Goal: Navigation & Orientation: Find specific page/section

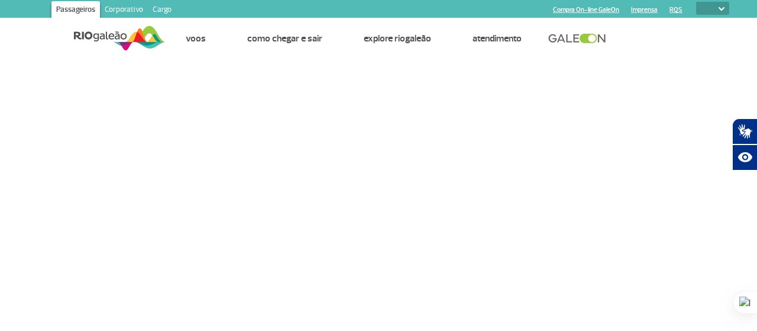
select select
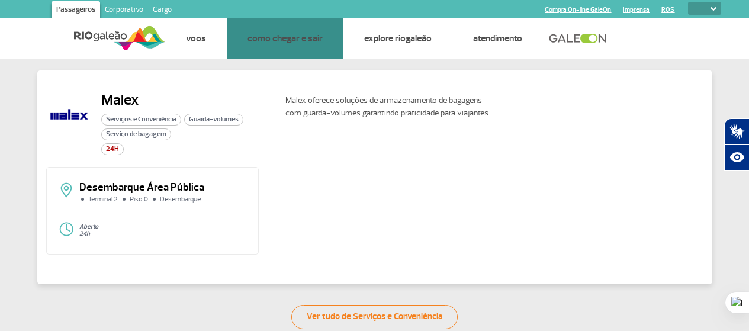
select select
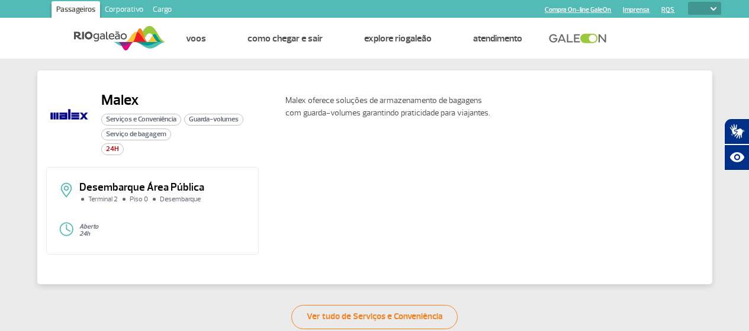
select select
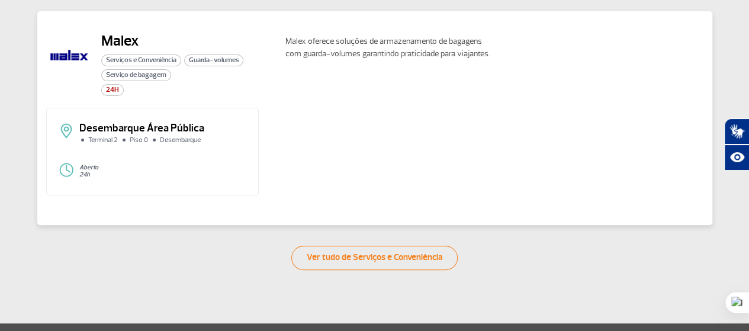
click at [78, 57] on img at bounding box center [69, 55] width 46 height 46
click at [141, 91] on div "24H" at bounding box center [188, 90] width 175 height 12
drag, startPoint x: 144, startPoint y: 79, endPoint x: 131, endPoint y: 62, distance: 21.5
click at [144, 79] on span "Serviço de bagagem" at bounding box center [136, 75] width 70 height 12
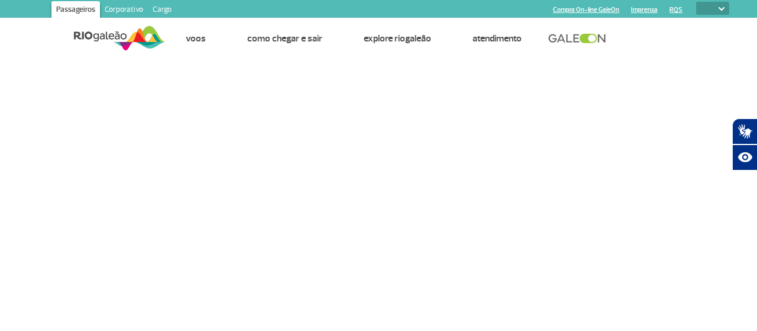
select select
click at [569, 38] on link at bounding box center [581, 38] width 64 height 11
click at [156, 7] on link "Cargo" at bounding box center [162, 10] width 28 height 19
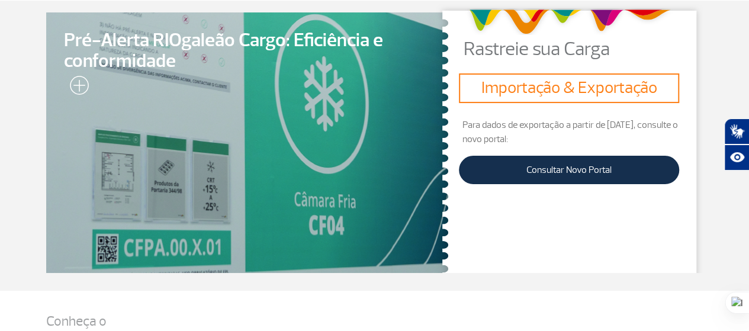
scroll to position [237, 0]
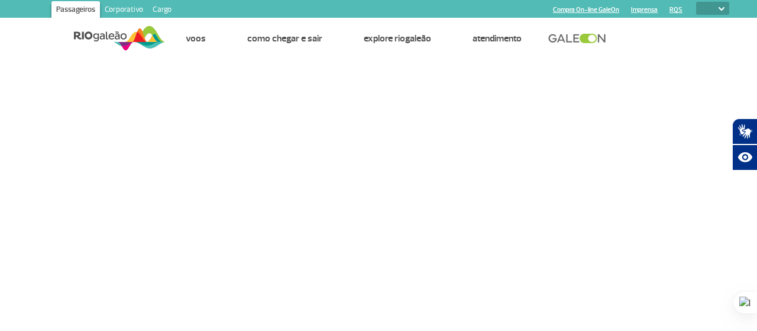
select select
